Goal: Task Accomplishment & Management: Manage account settings

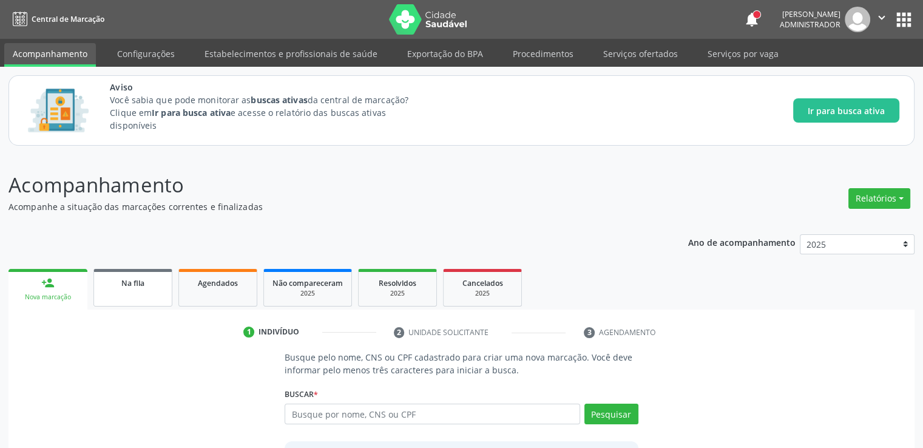
click at [150, 285] on div "Na fila" at bounding box center [133, 282] width 61 height 13
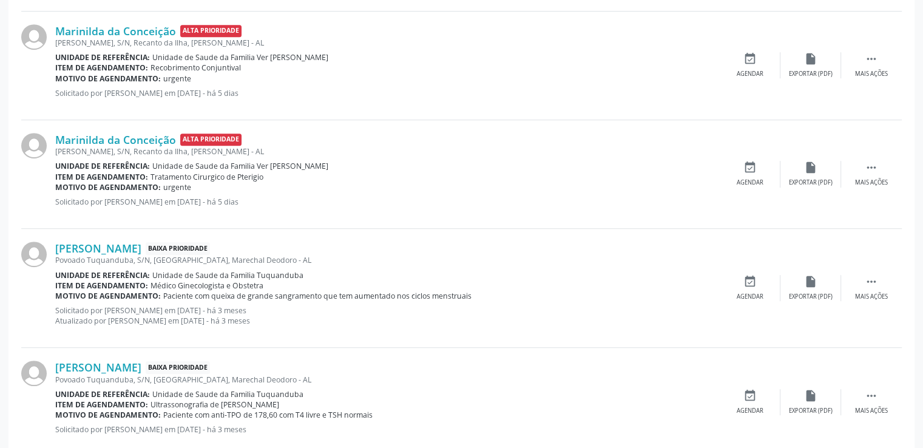
scroll to position [538, 0]
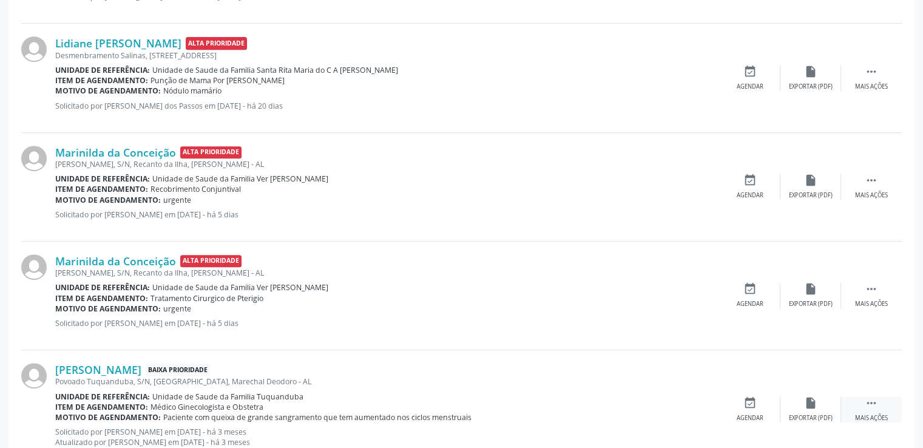
click at [881, 418] on div "Mais ações" at bounding box center [871, 418] width 33 height 8
click at [826, 408] on div "edit Editar" at bounding box center [810, 409] width 61 height 26
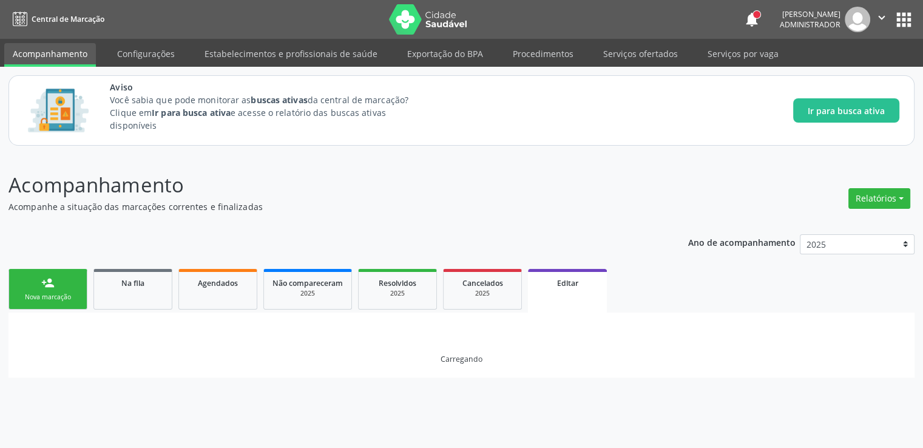
scroll to position [0, 0]
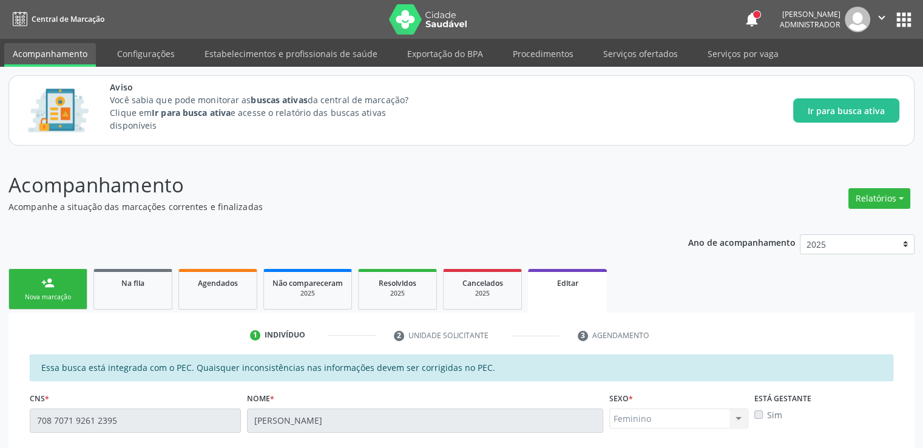
click at [138, 294] on link "Na fila" at bounding box center [132, 289] width 79 height 41
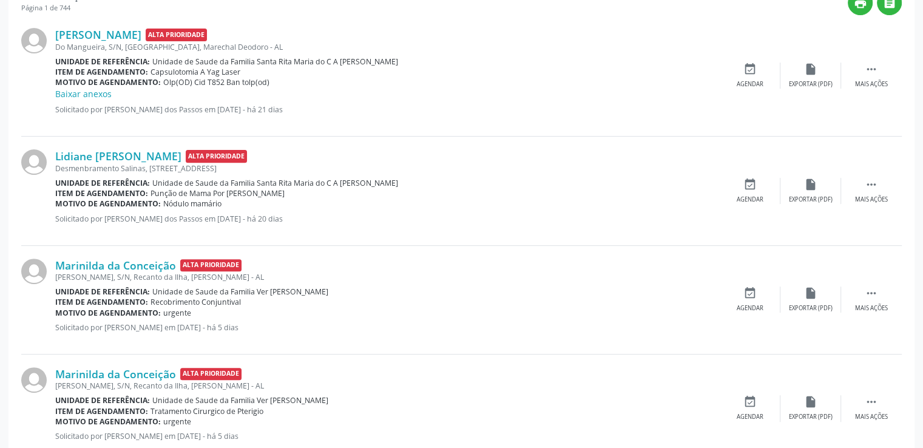
scroll to position [546, 0]
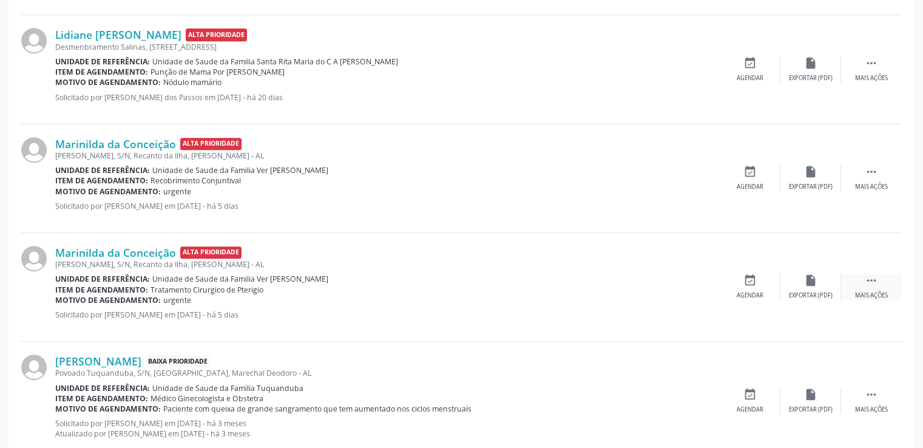
click at [874, 278] on icon "" at bounding box center [871, 280] width 13 height 13
click at [815, 291] on div "Editar" at bounding box center [810, 295] width 19 height 8
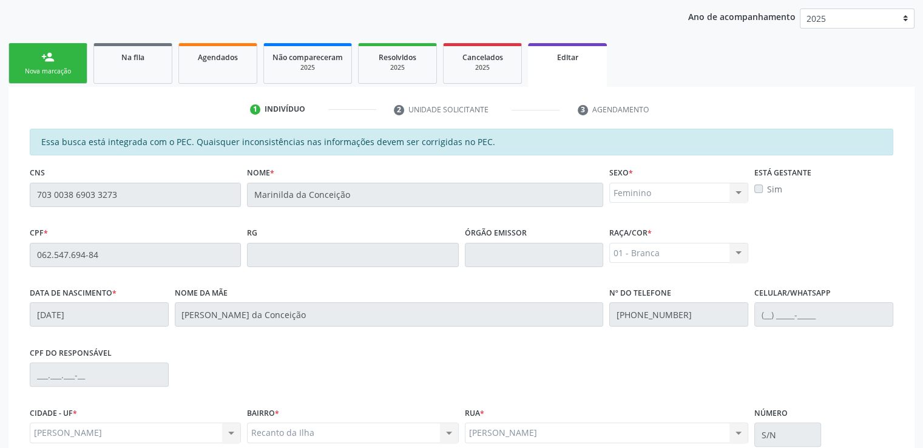
scroll to position [347, 0]
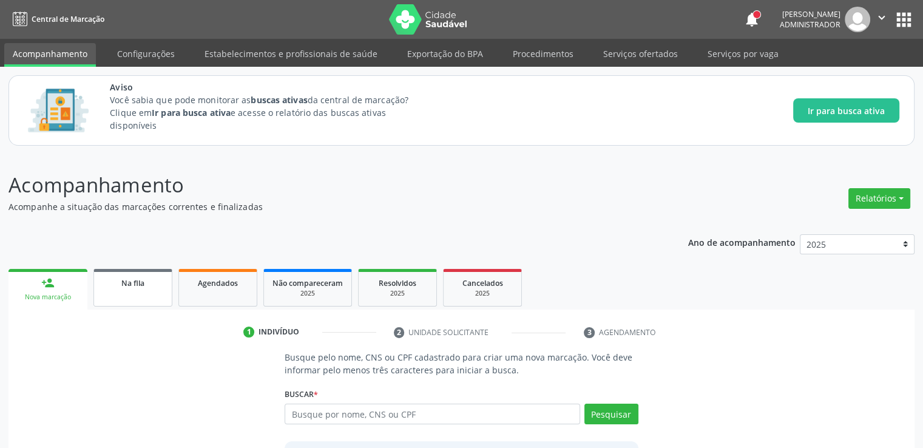
click at [156, 285] on div "Na fila" at bounding box center [133, 282] width 61 height 13
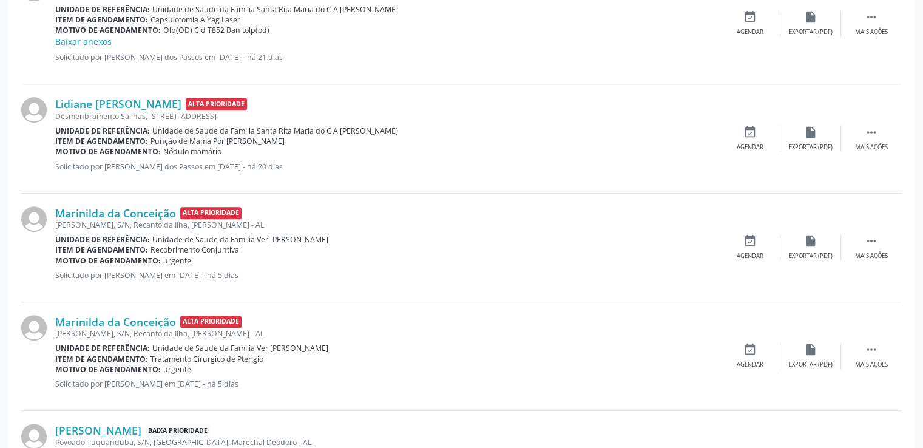
scroll to position [720, 0]
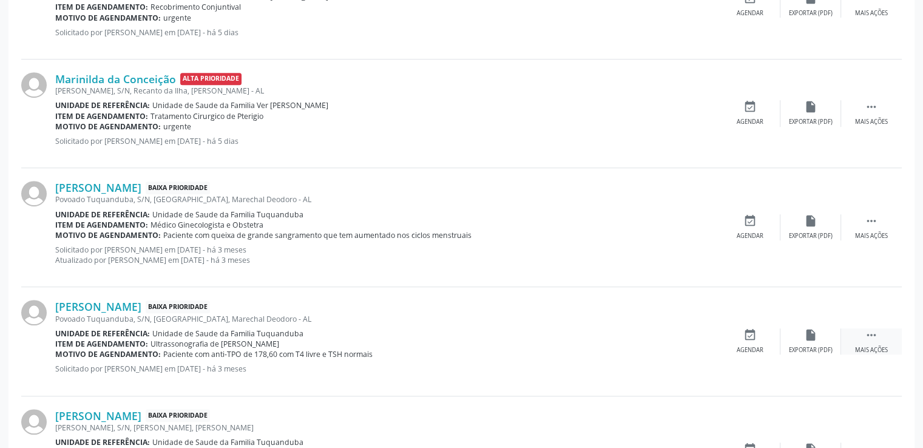
click at [880, 337] on div " Mais ações" at bounding box center [871, 341] width 61 height 26
click at [824, 328] on div "edit Editar" at bounding box center [810, 341] width 61 height 26
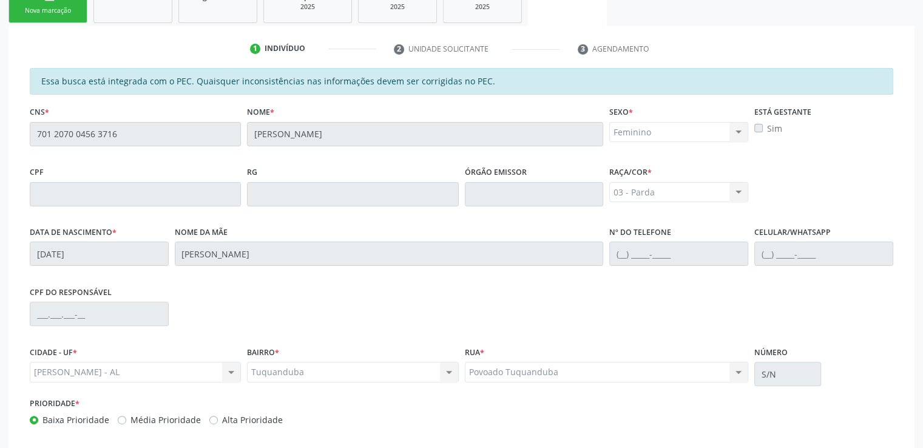
scroll to position [347, 0]
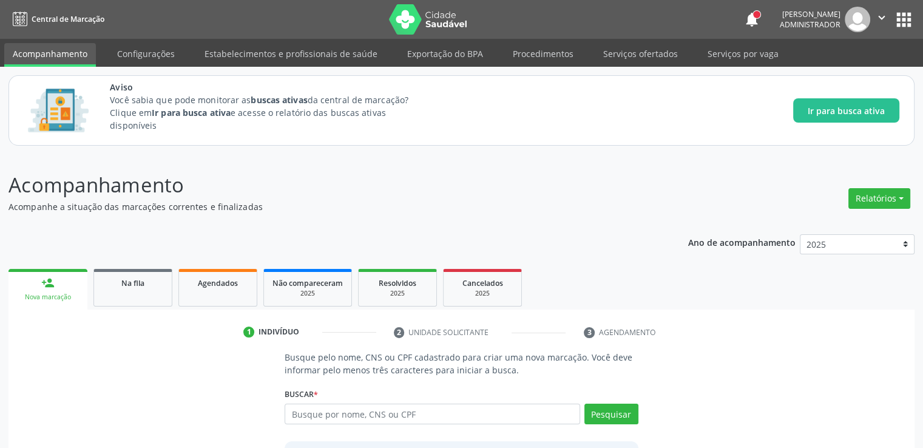
scroll to position [107, 0]
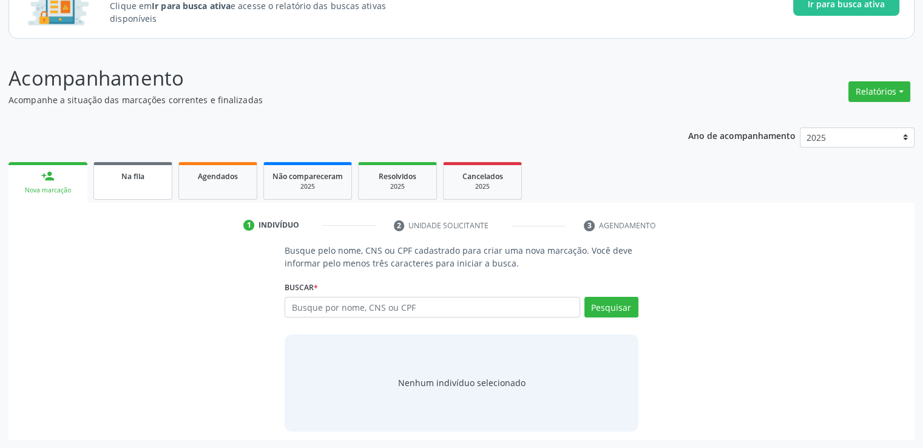
click at [122, 173] on span "Na fila" at bounding box center [132, 176] width 23 height 10
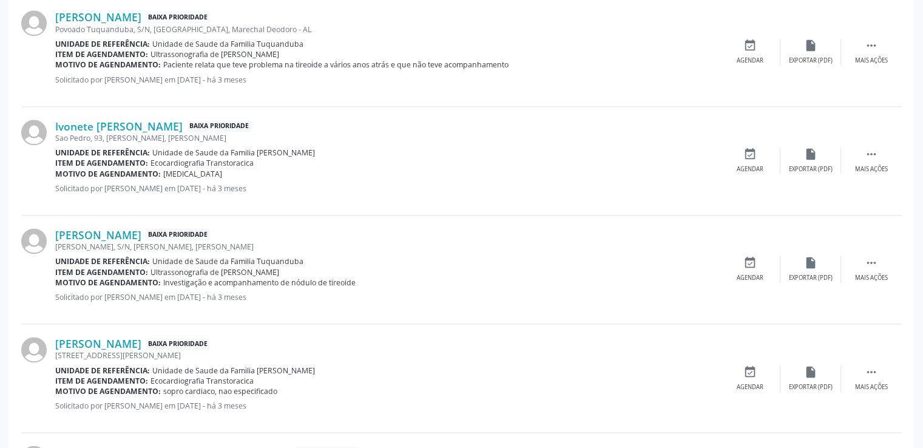
scroll to position [1623, 0]
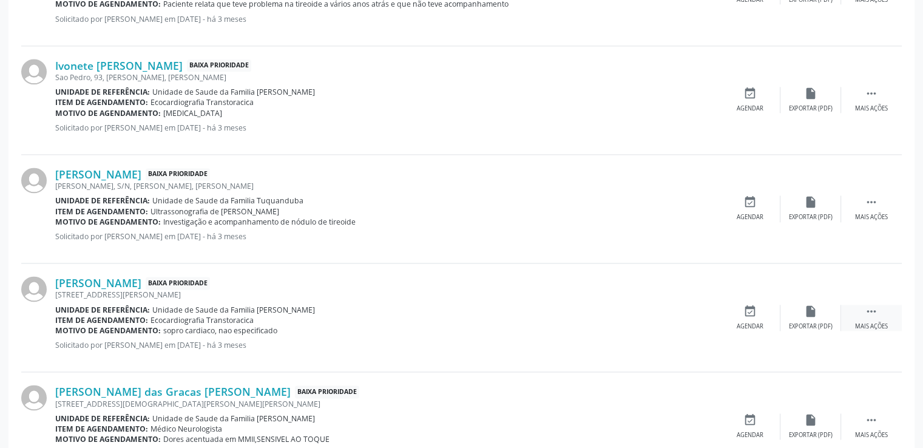
click at [875, 309] on icon "" at bounding box center [871, 311] width 13 height 13
click at [809, 316] on div "edit Editar" at bounding box center [810, 318] width 61 height 26
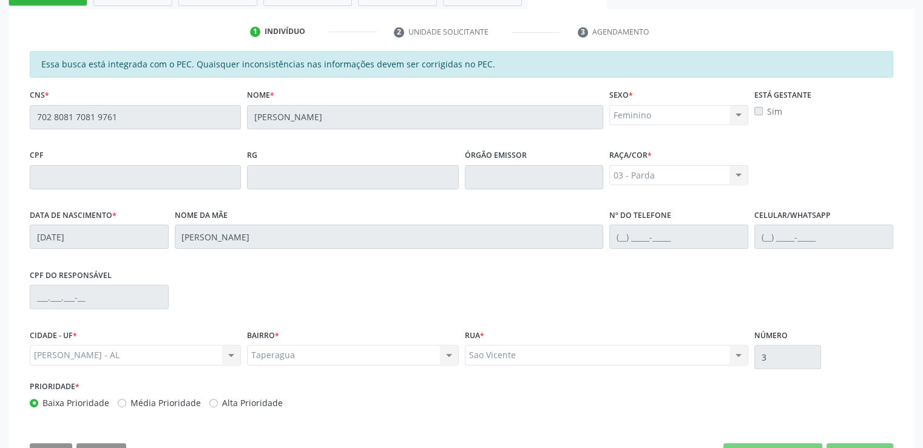
scroll to position [347, 0]
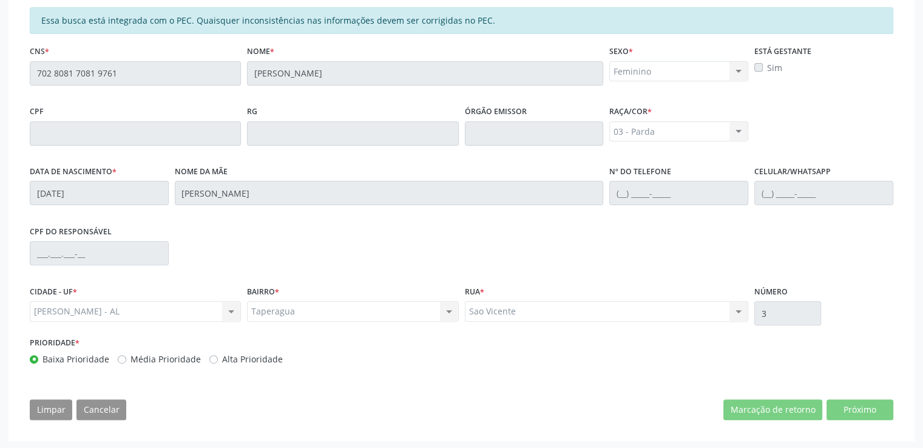
click at [483, 403] on div "Limpar Cancelar Marcação de retorno Próximo" at bounding box center [461, 409] width 863 height 21
click at [126, 410] on div "Limpar Cancelar Marcação de retorno Próximo" at bounding box center [461, 409] width 863 height 21
click at [125, 410] on div "Limpar Cancelar Marcação de retorno Próximo" at bounding box center [461, 409] width 863 height 21
click at [279, 396] on div "Essa busca está integrada com o PEC. Quaisquer inconsistências nas informações …" at bounding box center [461, 217] width 880 height 421
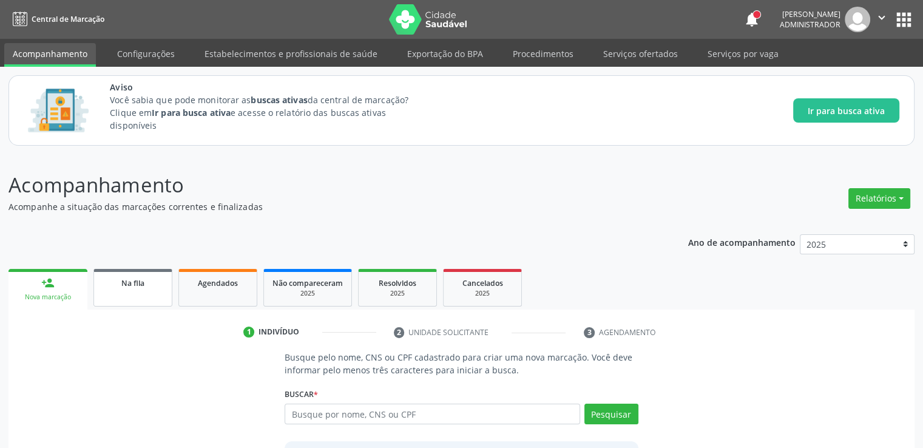
click at [144, 289] on link "Na fila" at bounding box center [132, 288] width 79 height 38
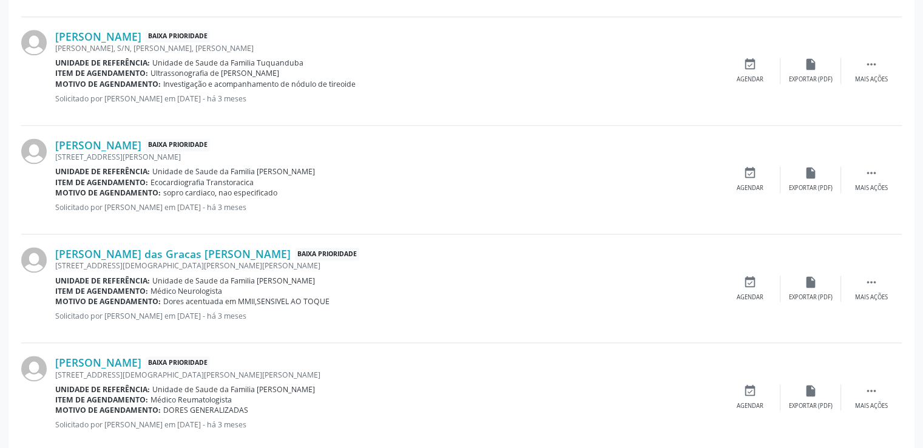
scroll to position [1708, 0]
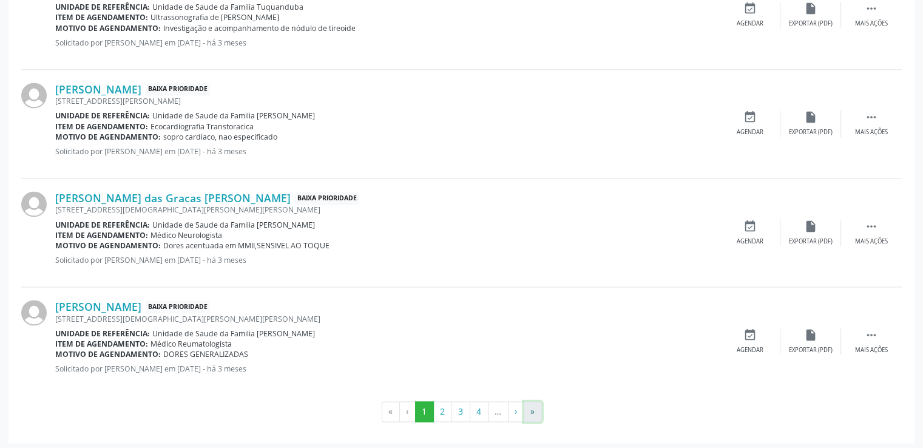
click at [529, 408] on button "»" at bounding box center [533, 411] width 18 height 21
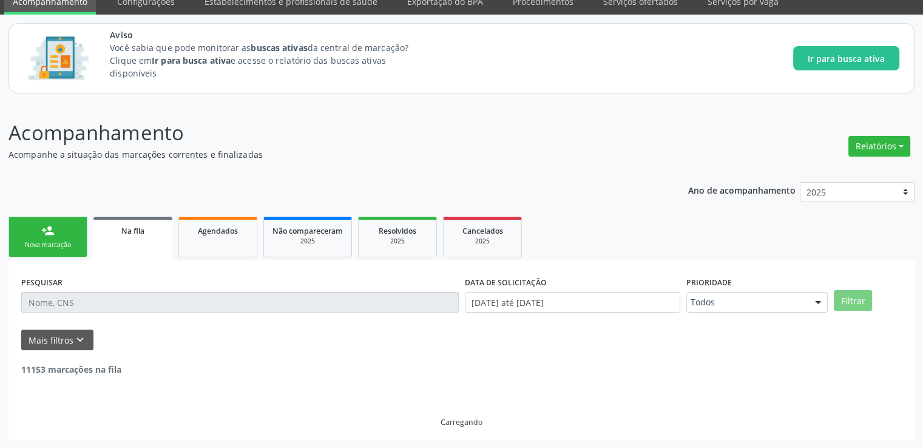
scroll to position [1005, 0]
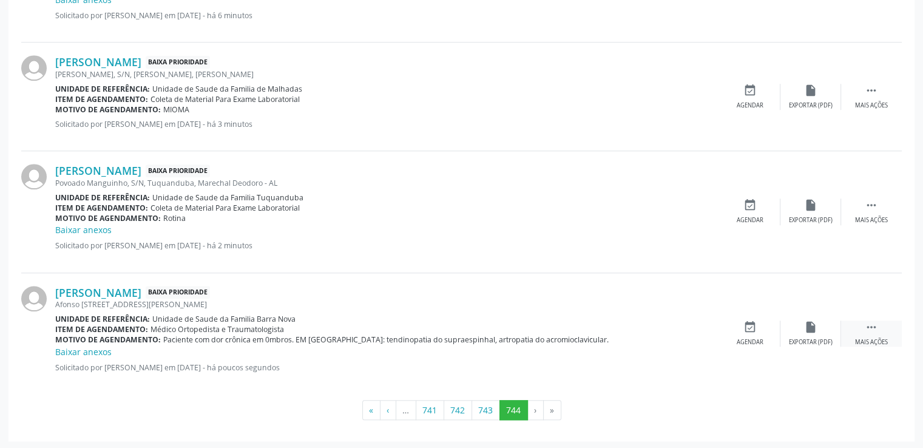
click at [871, 327] on icon "" at bounding box center [871, 326] width 13 height 13
click at [811, 330] on icon "edit" at bounding box center [810, 326] width 13 height 13
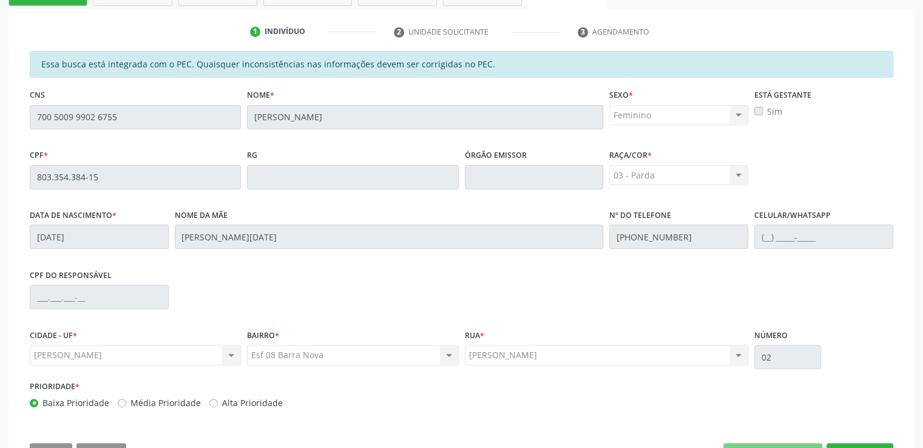
scroll to position [347, 0]
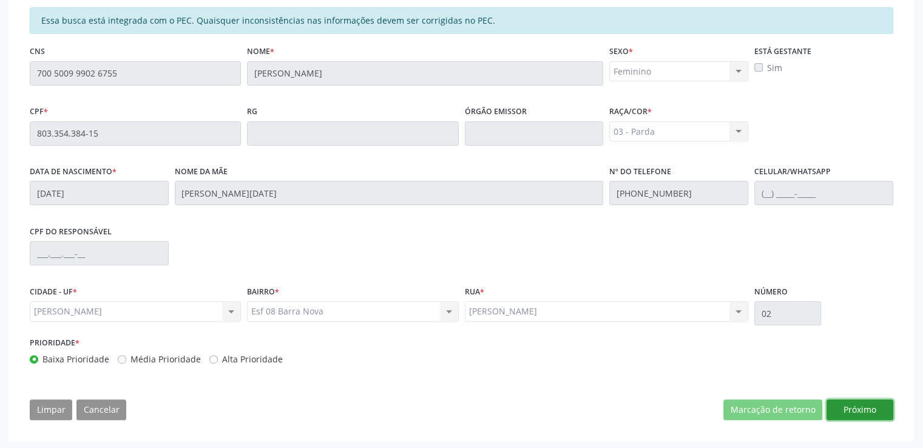
click at [863, 406] on button "Próximo" at bounding box center [859, 409] width 67 height 21
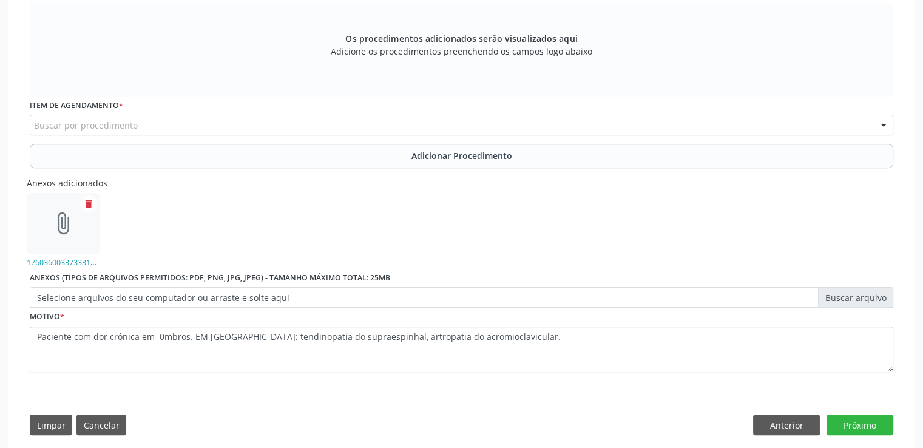
scroll to position [462, 0]
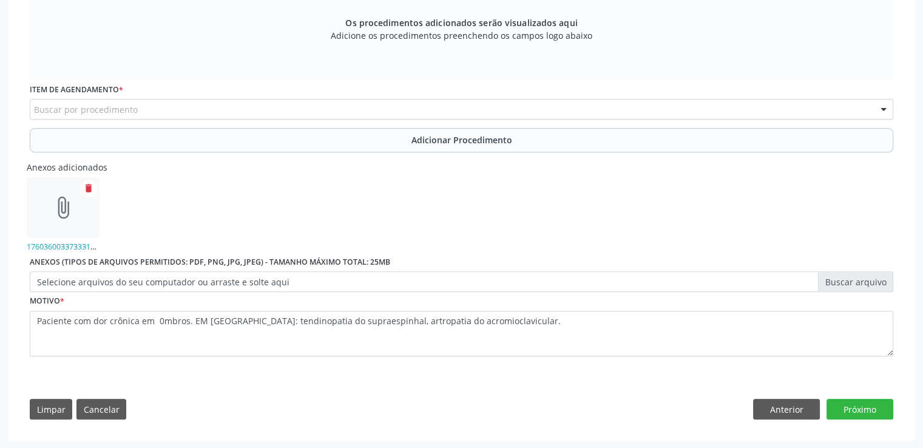
click at [527, 399] on div "Limpar Cancelar Anterior Próximo" at bounding box center [461, 409] width 863 height 21
click at [93, 406] on button "Cancelar" at bounding box center [101, 409] width 50 height 21
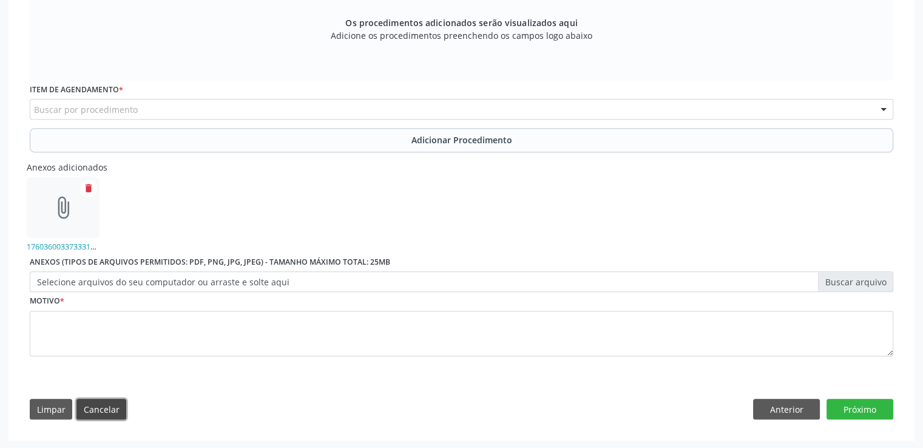
scroll to position [408, 0]
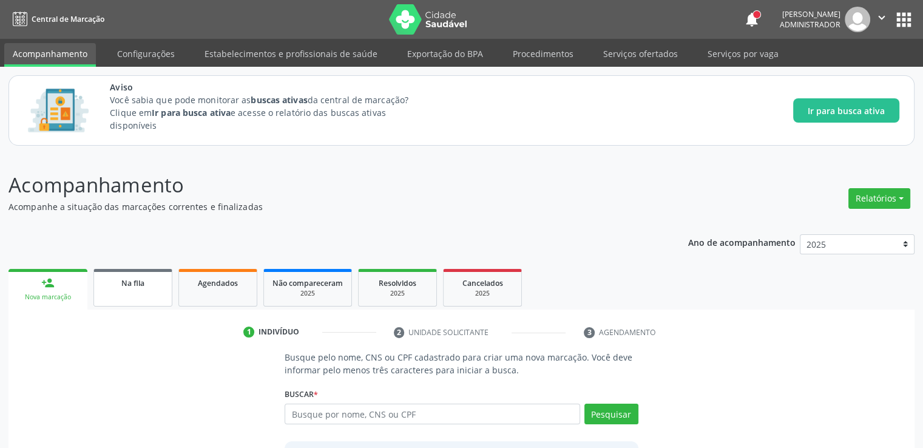
click at [147, 276] on div "Na fila" at bounding box center [133, 282] width 61 height 13
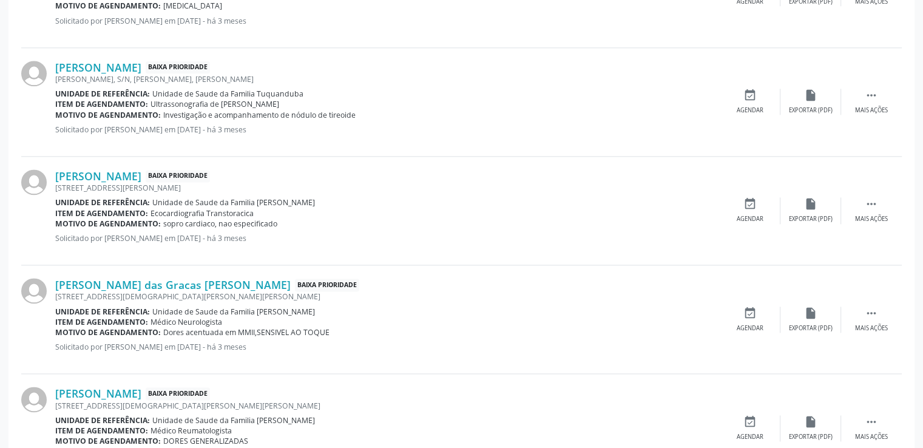
scroll to position [1626, 0]
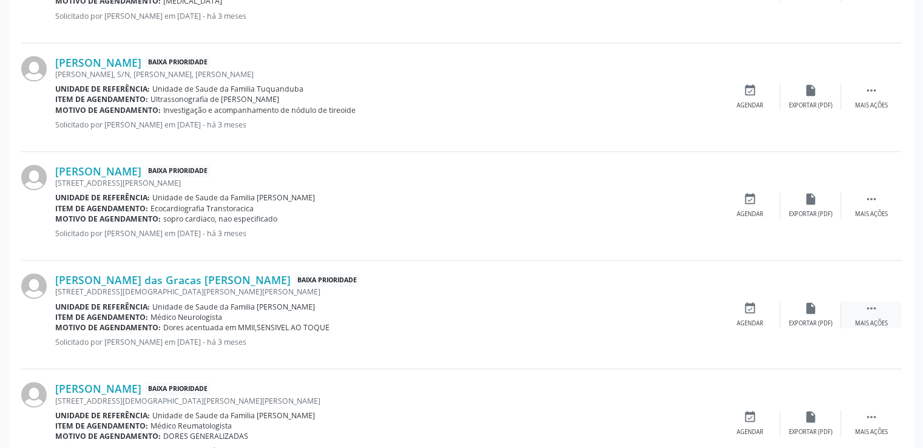
click at [871, 309] on icon "" at bounding box center [871, 308] width 13 height 13
click at [816, 302] on icon "edit" at bounding box center [810, 308] width 13 height 13
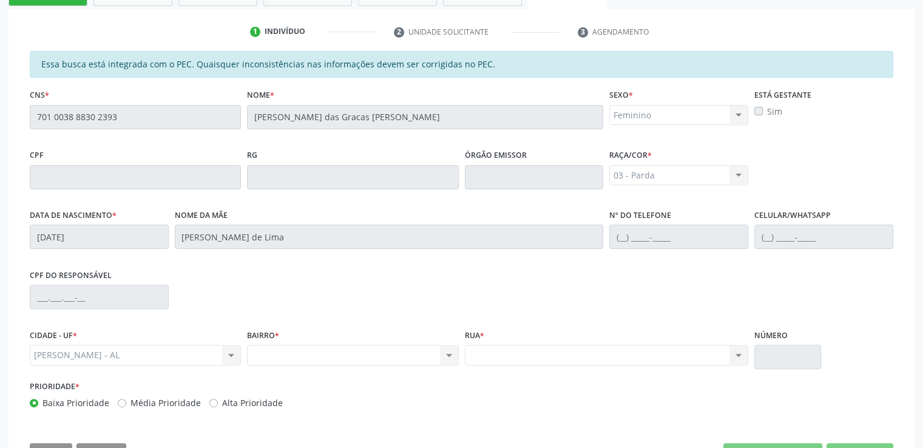
scroll to position [347, 0]
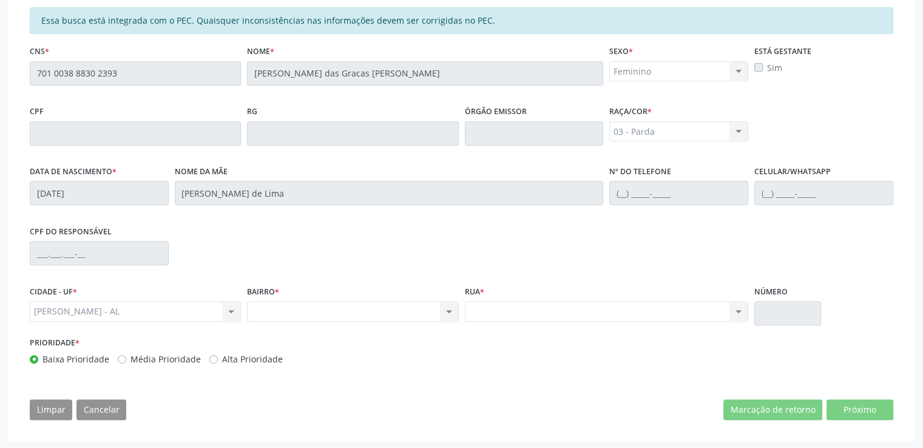
click at [921, 374] on div "Acompanhamento Acompanhe a situação das marcações correntes e finalizadas Relat…" at bounding box center [461, 128] width 923 height 642
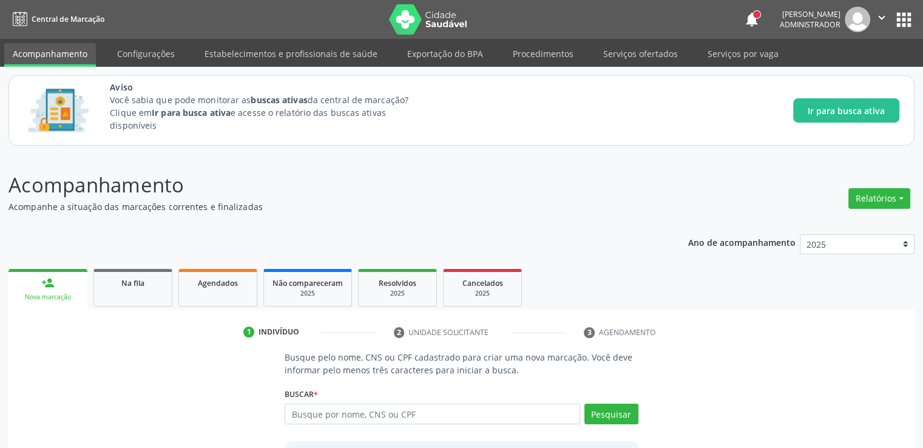
click at [908, 21] on button "apps" at bounding box center [903, 19] width 21 height 21
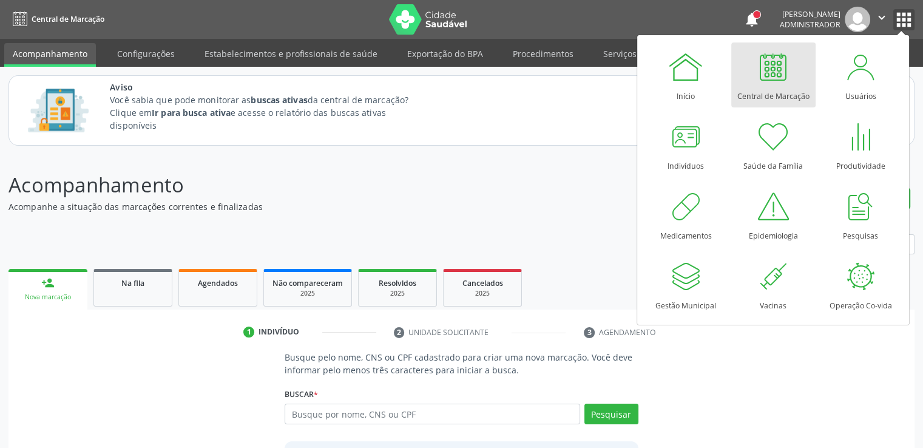
click at [877, 16] on icon "" at bounding box center [881, 17] width 13 height 13
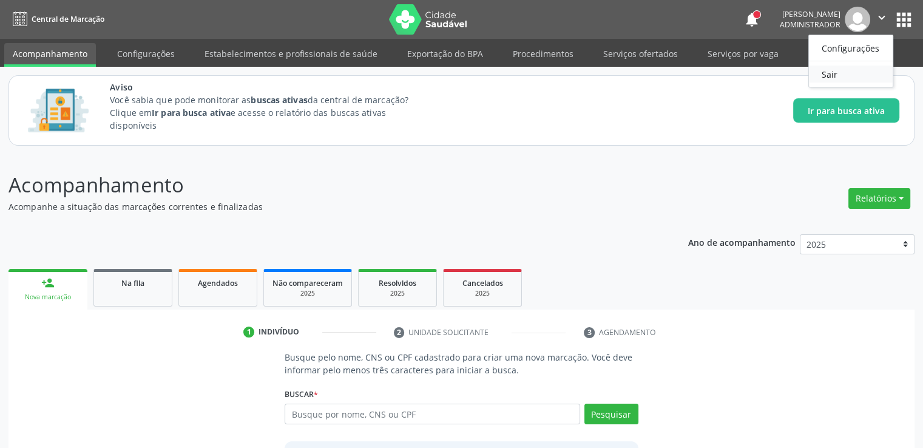
click at [840, 73] on link "Sair" at bounding box center [851, 74] width 84 height 17
